Goal: Task Accomplishment & Management: Manage account settings

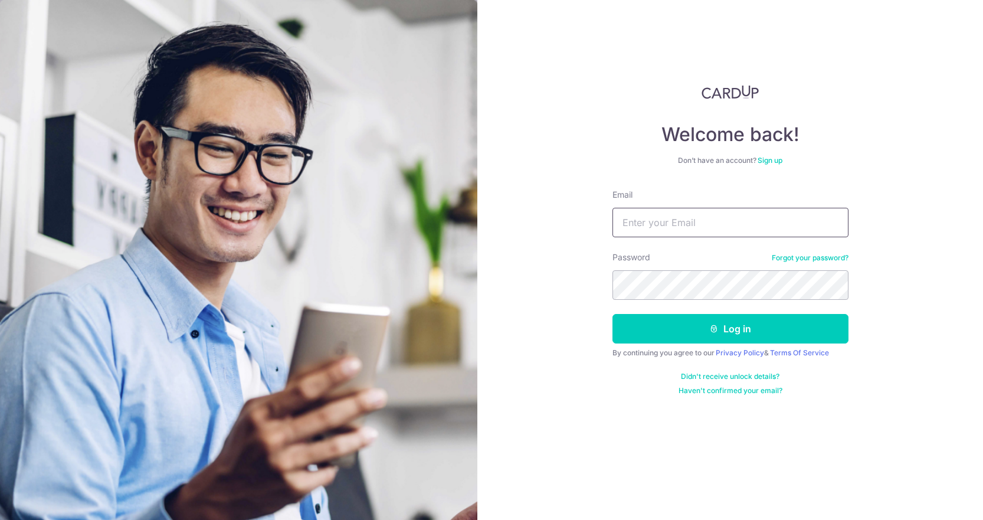
type input "[EMAIL_ADDRESS][DOMAIN_NAME]"
click at [730, 329] on button "Log in" at bounding box center [730, 328] width 236 height 29
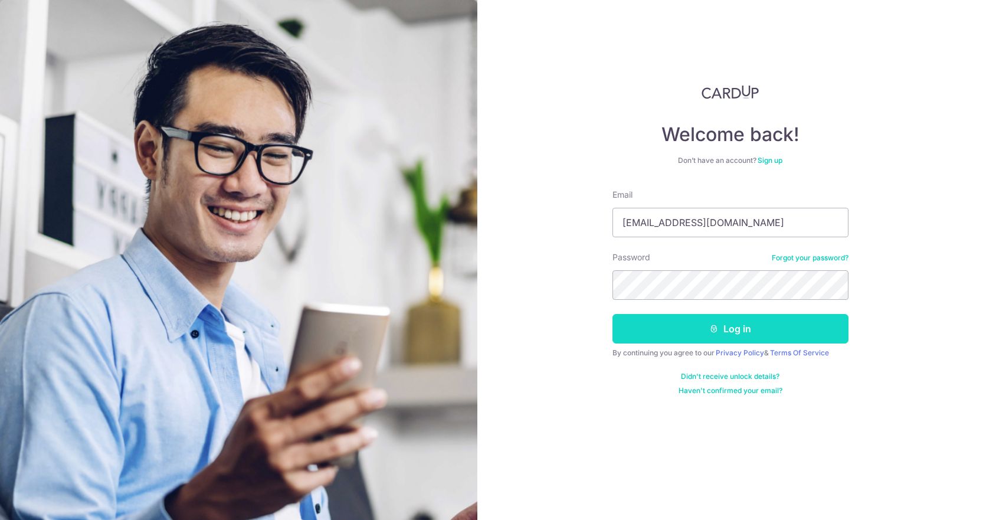
click at [697, 338] on button "Log in" at bounding box center [730, 328] width 236 height 29
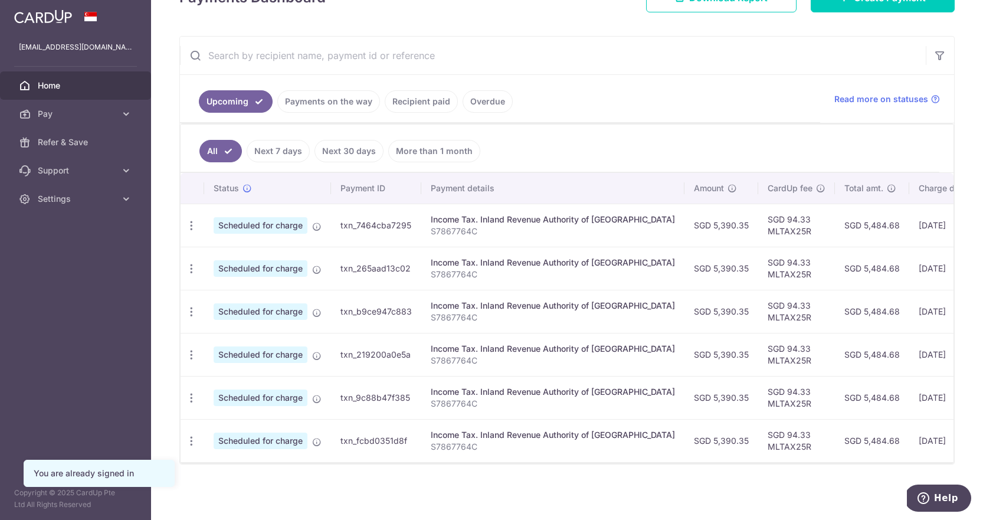
scroll to position [192, 0]
drag, startPoint x: 671, startPoint y: 227, endPoint x: 713, endPoint y: 227, distance: 41.3
click at [713, 227] on td "SGD 5,390.35" at bounding box center [721, 225] width 74 height 43
copy td "5,390.35"
click at [191, 228] on icon "button" at bounding box center [191, 225] width 12 height 12
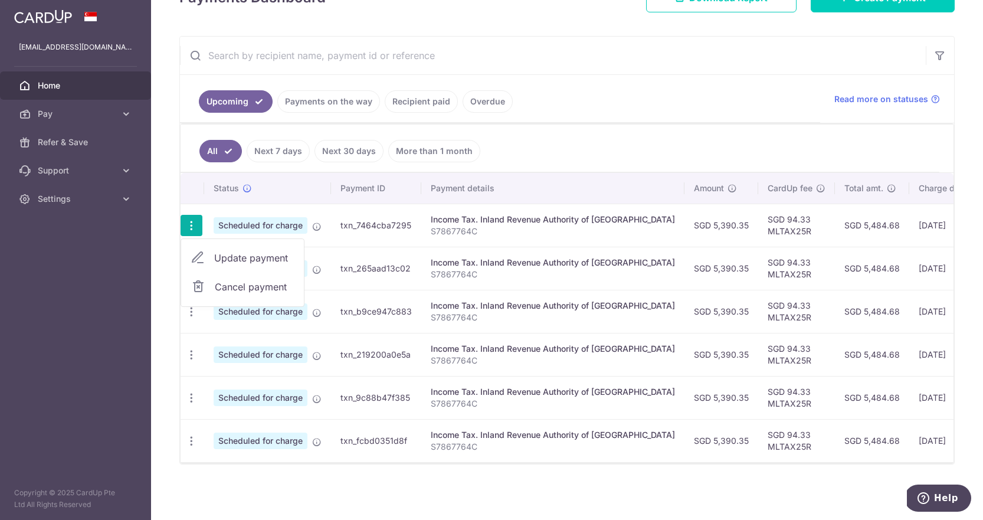
click at [230, 286] on span "Cancel payment" at bounding box center [254, 287] width 79 height 14
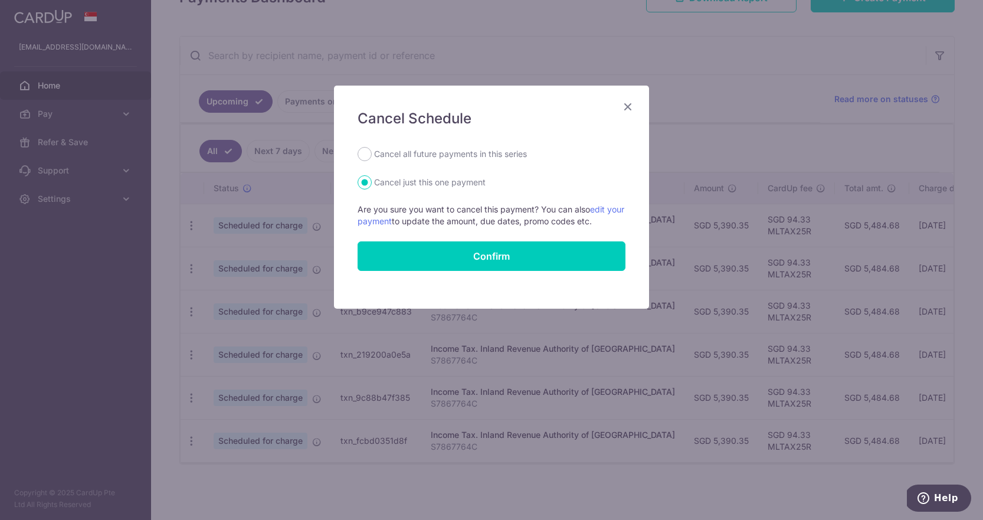
click at [451, 156] on label "Cancel all future payments in this series" at bounding box center [450, 154] width 153 height 14
click at [372, 156] on input "Cancel all future payments in this series" at bounding box center [365, 154] width 14 height 14
radio input "true"
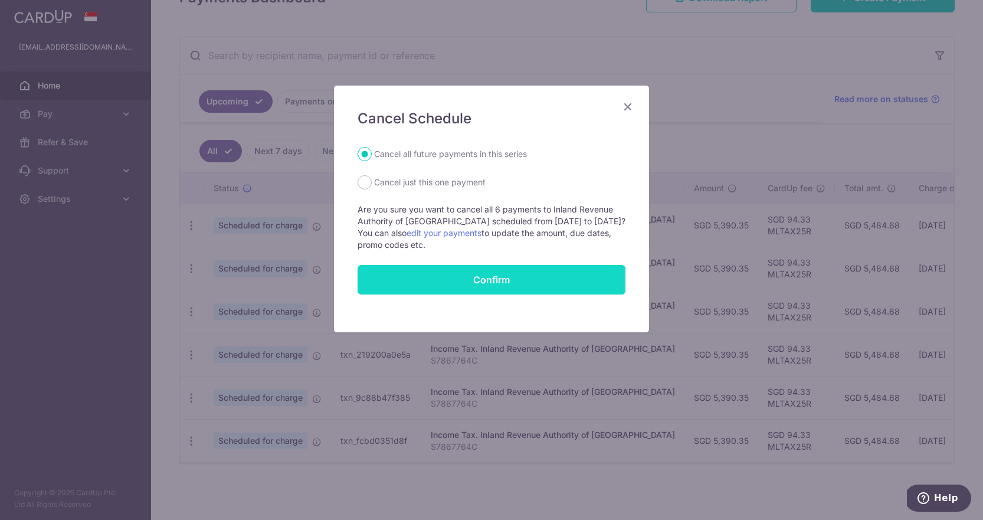
click at [437, 272] on button "Confirm" at bounding box center [492, 279] width 268 height 29
